Goal: Communication & Community: Answer question/provide support

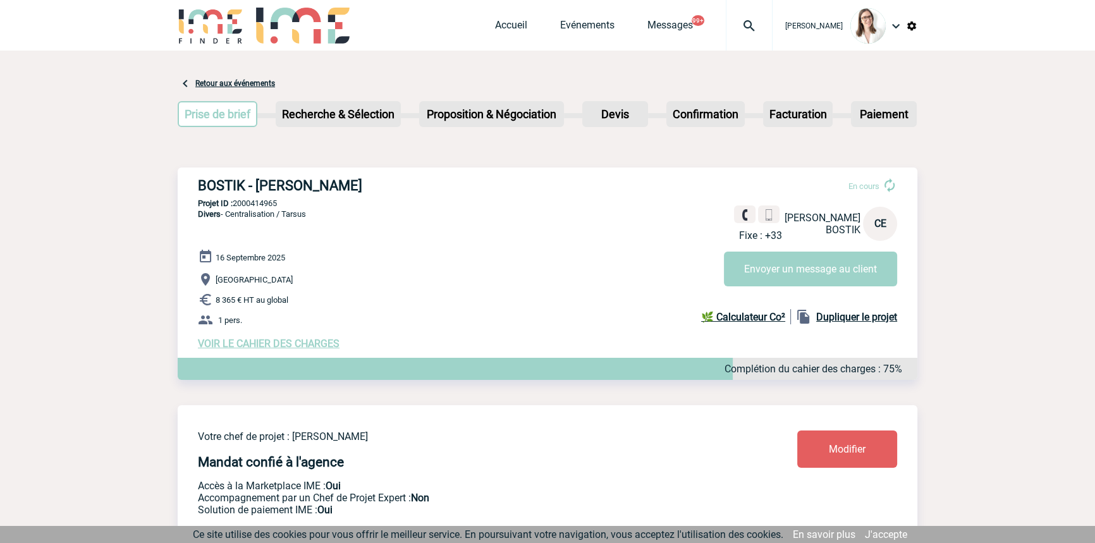
click at [734, 28] on img at bounding box center [750, 25] width 46 height 15
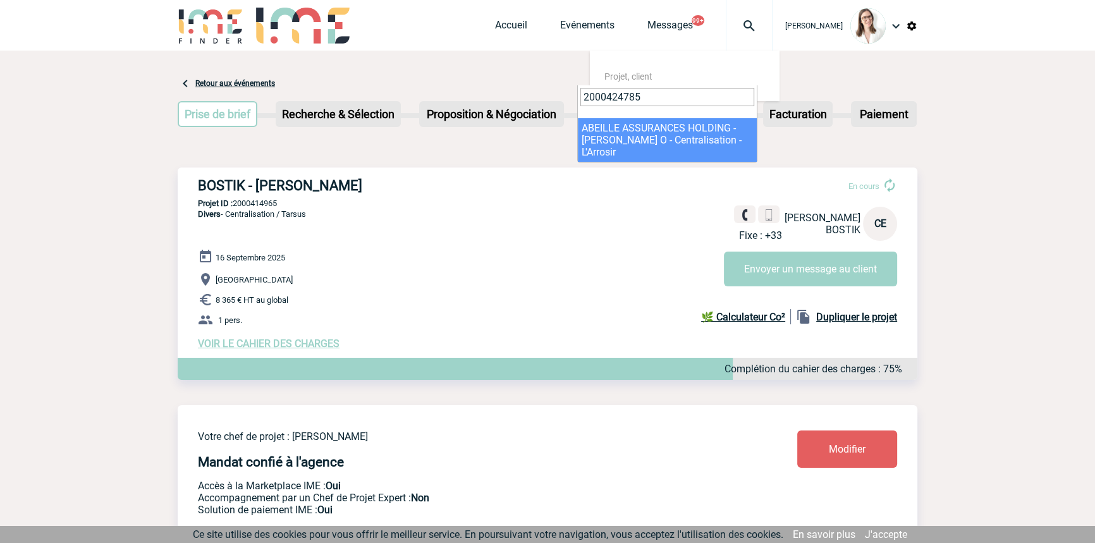
type input "2000424785"
select select "24286"
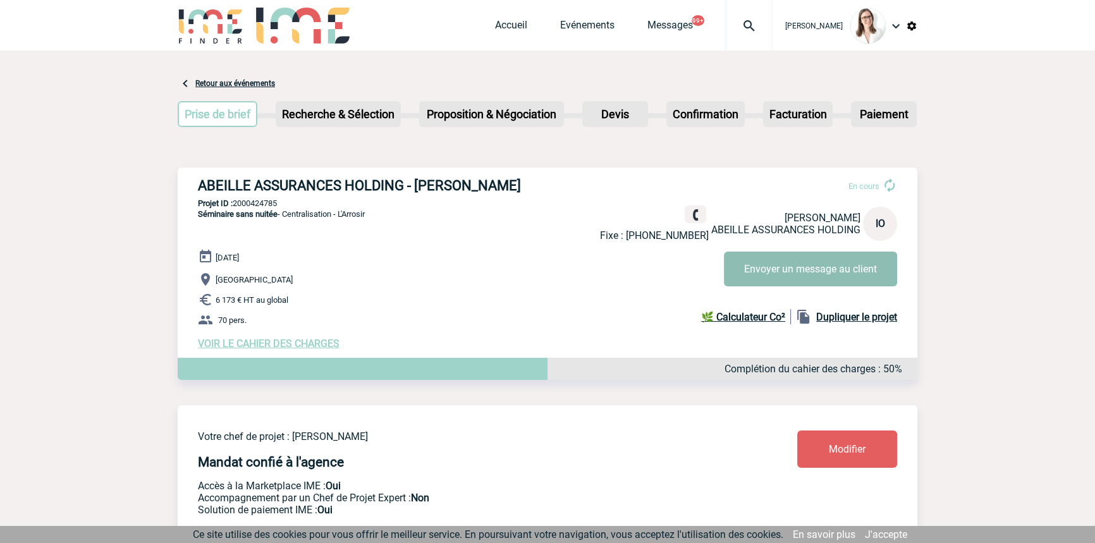
click at [765, 266] on button "Envoyer un message au client" at bounding box center [810, 269] width 173 height 35
drag, startPoint x: 290, startPoint y: 349, endPoint x: 284, endPoint y: 367, distance: 18.8
click at [290, 349] on span "VOIR LE CAHIER DES CHARGES" at bounding box center [269, 344] width 142 height 12
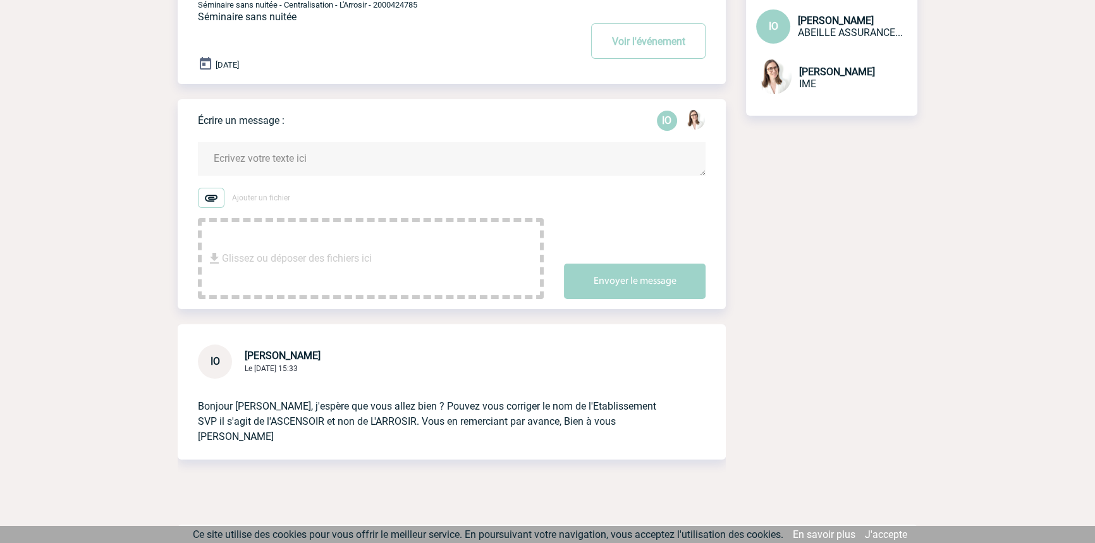
scroll to position [132, 0]
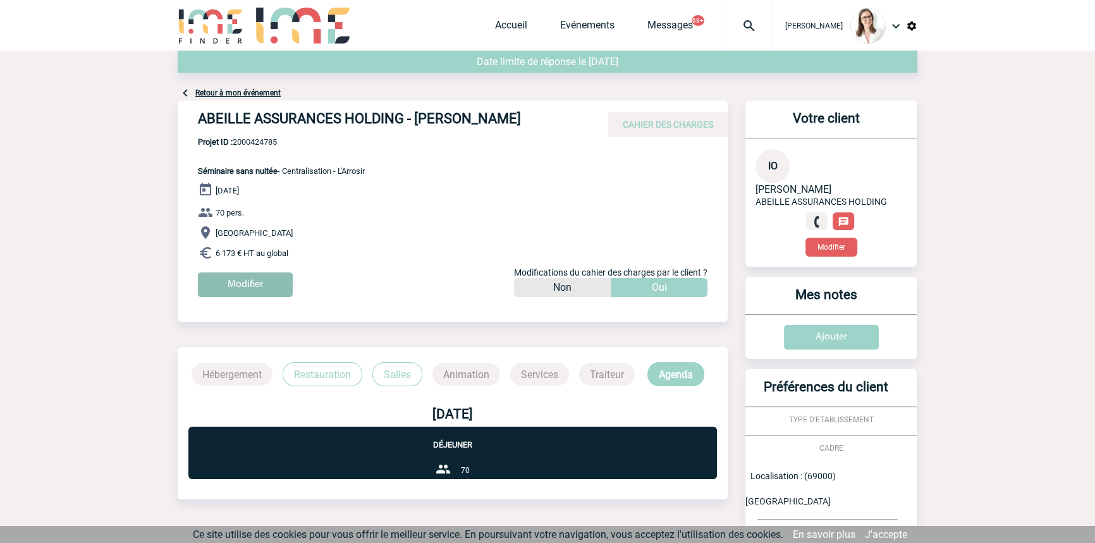
click at [274, 278] on input "Modifier" at bounding box center [245, 285] width 95 height 25
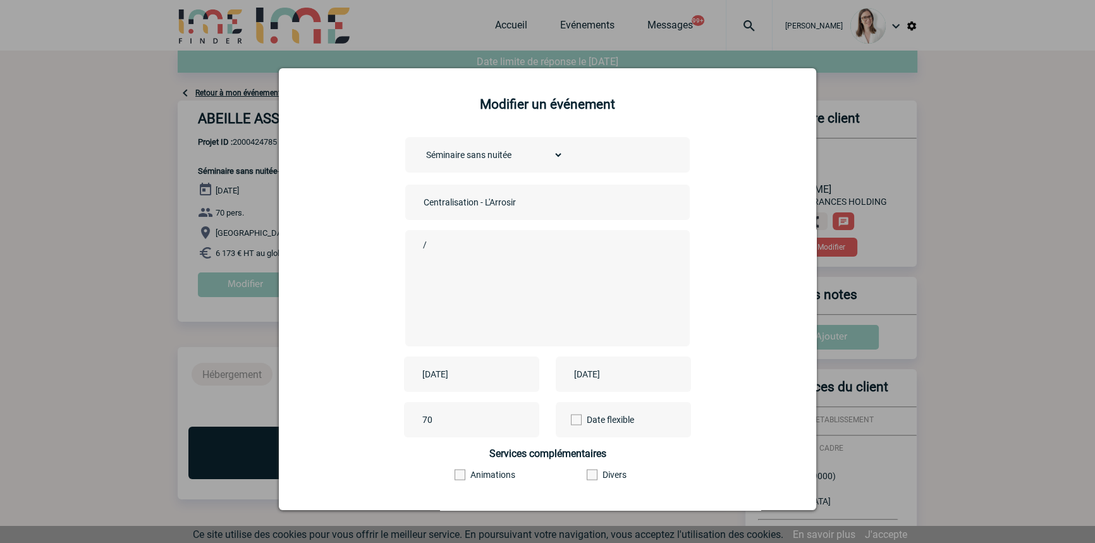
drag, startPoint x: 517, startPoint y: 203, endPoint x: 484, endPoint y: 202, distance: 32.9
click at [484, 202] on input "Centralisation - L'Arrosir" at bounding box center [509, 202] width 177 height 16
click at [537, 195] on input "Centralisation - L'Arrosir" at bounding box center [509, 202] width 177 height 16
click at [484, 205] on input "Centralisation - LASCENSOIR" at bounding box center [509, 202] width 177 height 16
type input "Centralisation - L'ASCENSOIR"
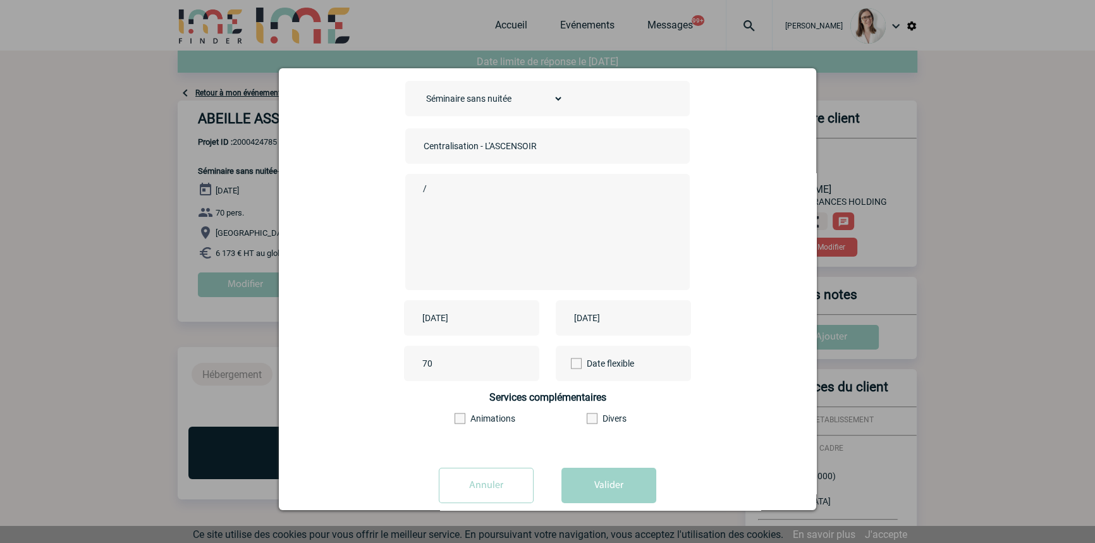
scroll to position [79, 0]
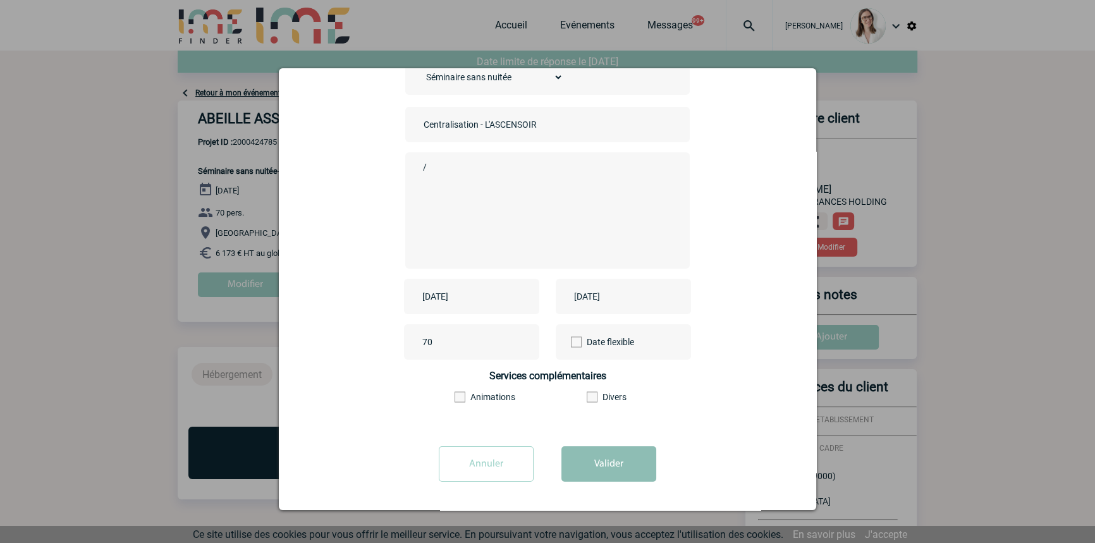
click at [606, 458] on button "Valider" at bounding box center [609, 463] width 95 height 35
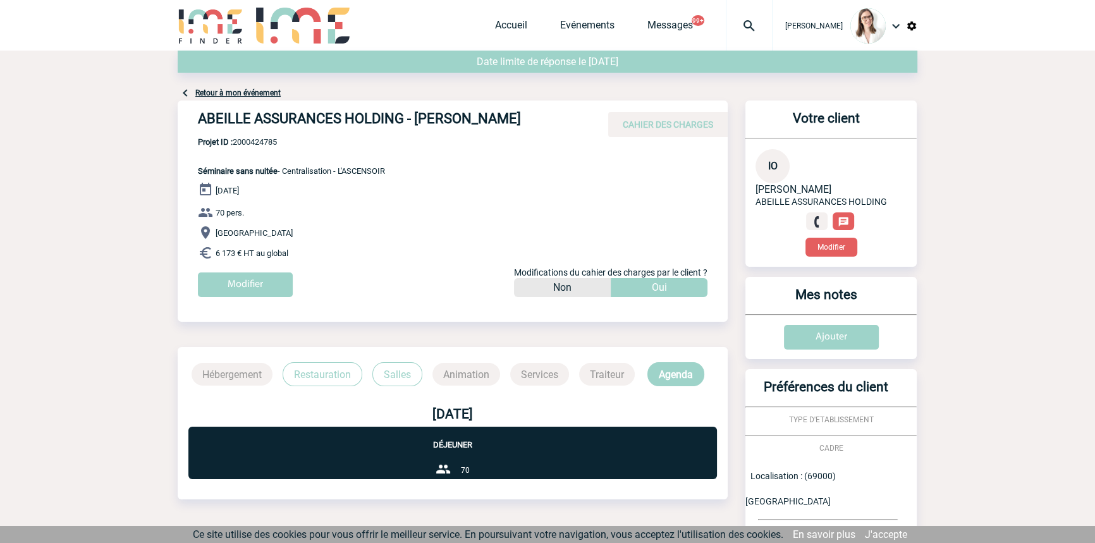
click at [269, 94] on link "Retour à mon événement" at bounding box center [237, 93] width 85 height 9
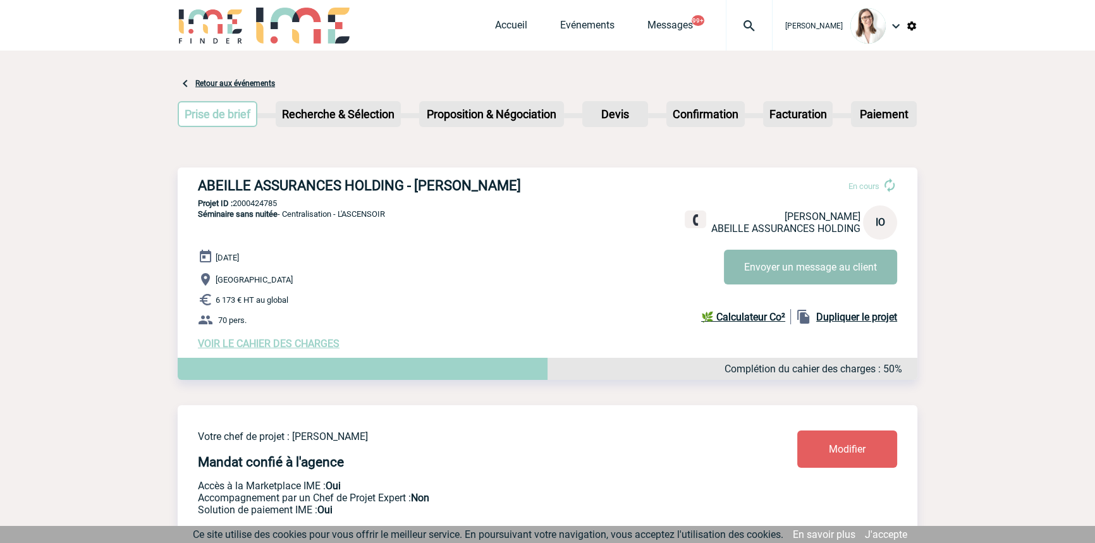
click at [758, 269] on button "Envoyer un message au client" at bounding box center [810, 267] width 173 height 35
click at [726, 36] on div at bounding box center [749, 25] width 47 height 51
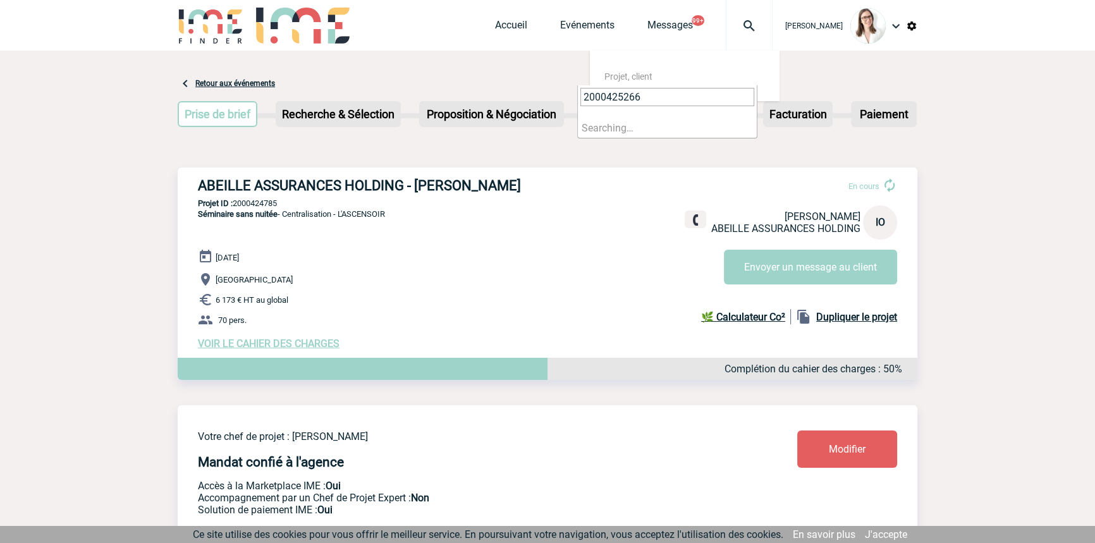
type input "2000425266"
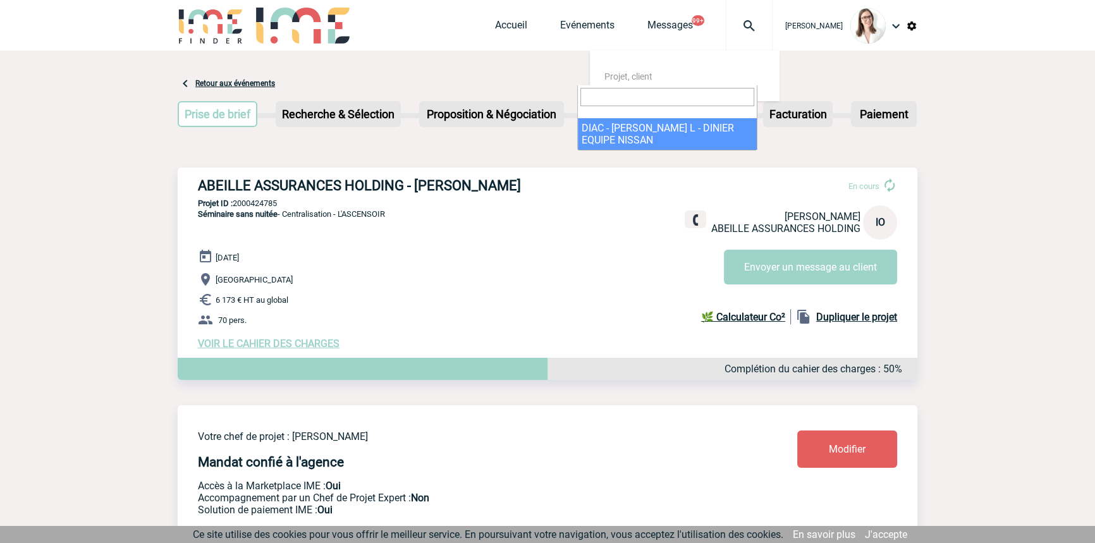
select select "24767"
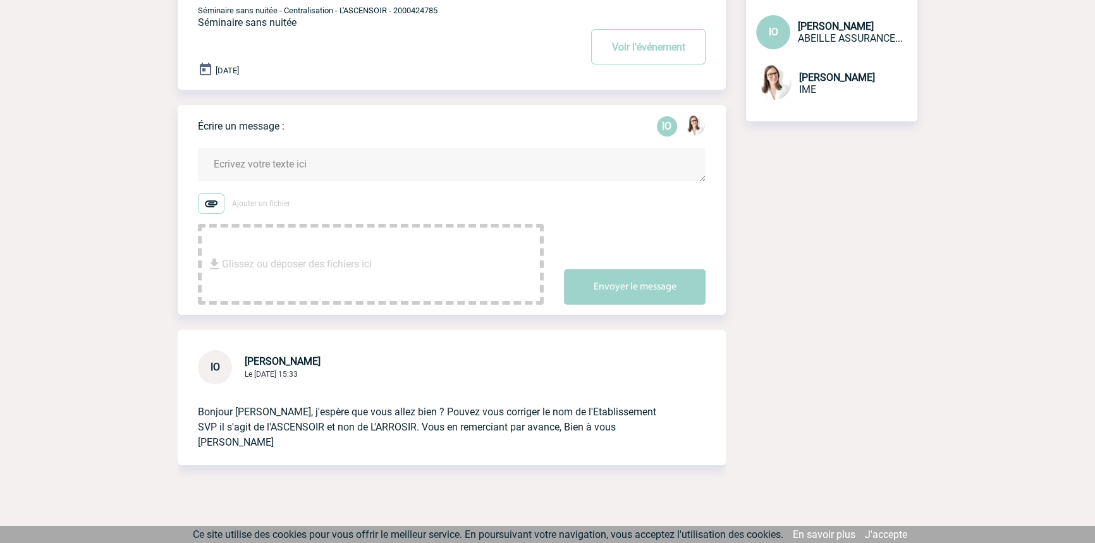
scroll to position [132, 0]
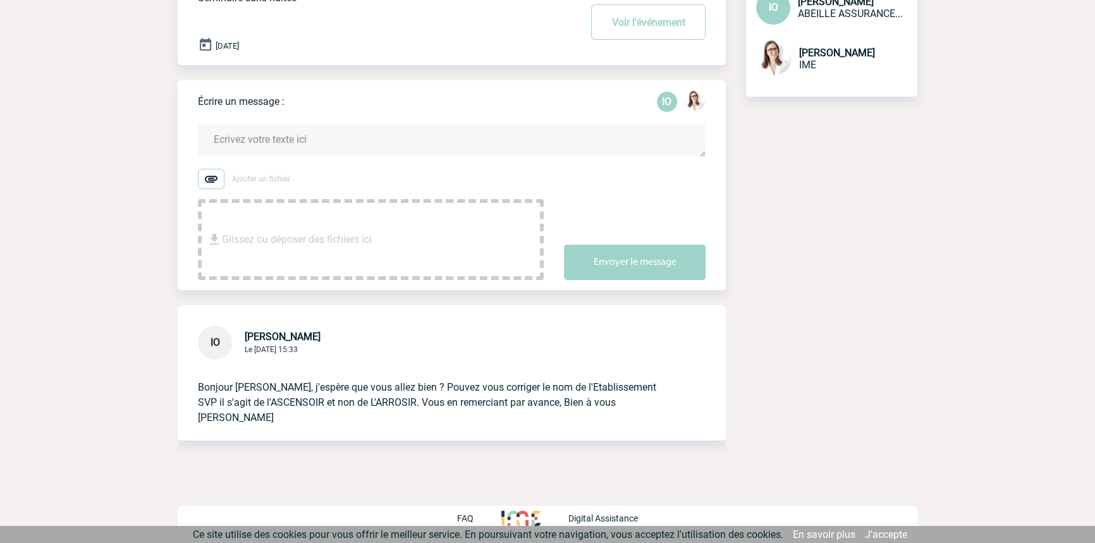
click at [356, 151] on textarea at bounding box center [452, 140] width 508 height 34
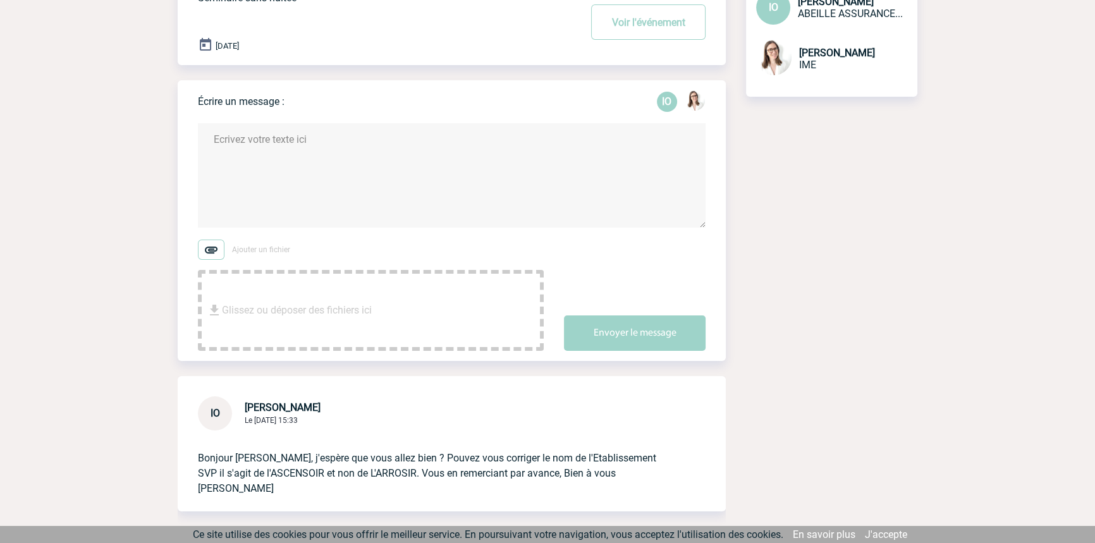
scroll to position [195, 0]
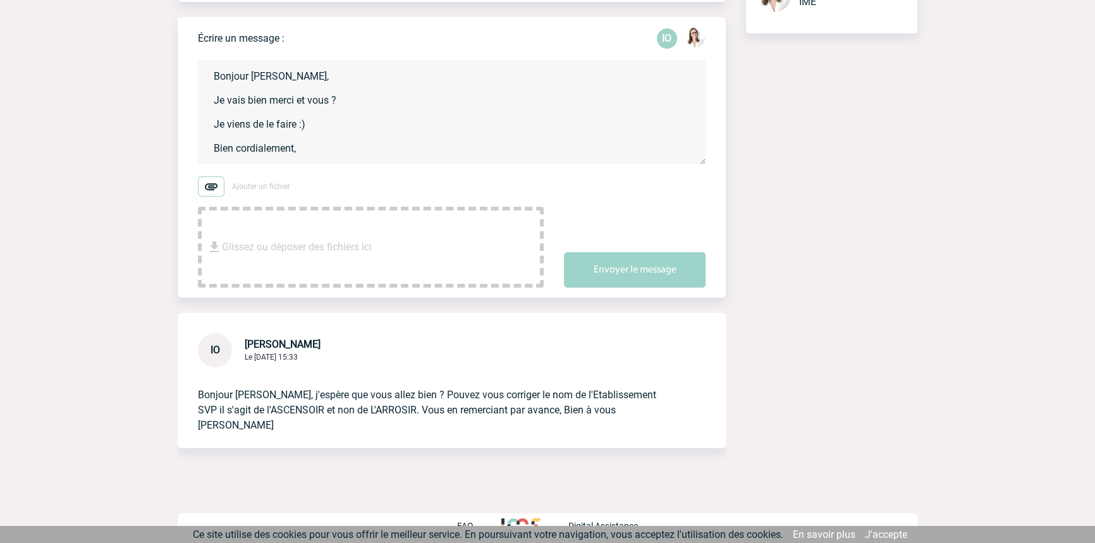
type textarea "Bonjour Isabelle, Je vais bien merci et vous ? Je viens de le faire :) Bien cor…"
drag, startPoint x: 632, startPoint y: 247, endPoint x: 638, endPoint y: 262, distance: 16.4
click at [633, 249] on div "Envoyer le message" at bounding box center [645, 259] width 162 height 57
click at [653, 280] on button "Envoyer le message" at bounding box center [635, 269] width 142 height 35
